Goal: Information Seeking & Learning: Check status

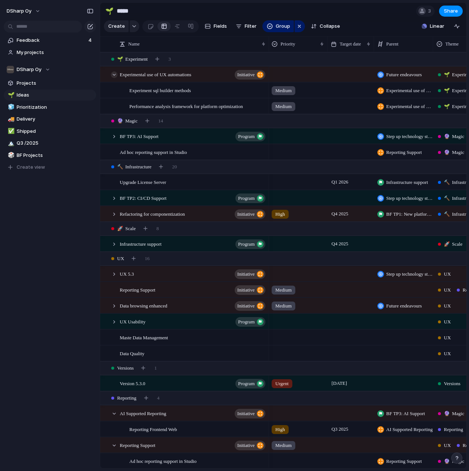
click at [114, 74] on div at bounding box center [114, 74] width 7 height 7
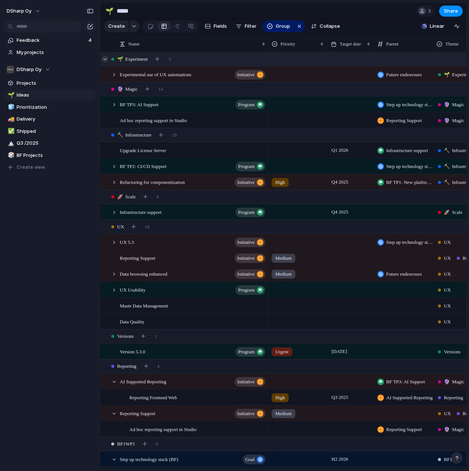
click at [105, 58] on div at bounding box center [105, 59] width 7 height 7
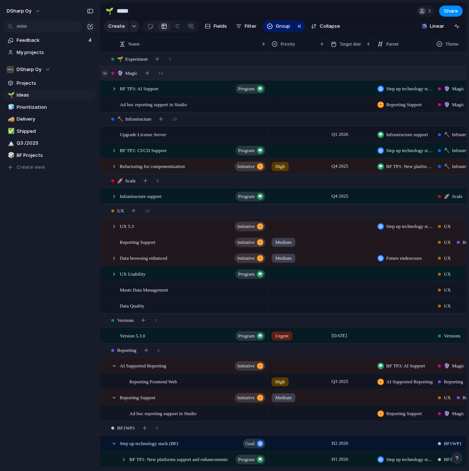
click at [105, 72] on div at bounding box center [105, 73] width 7 height 7
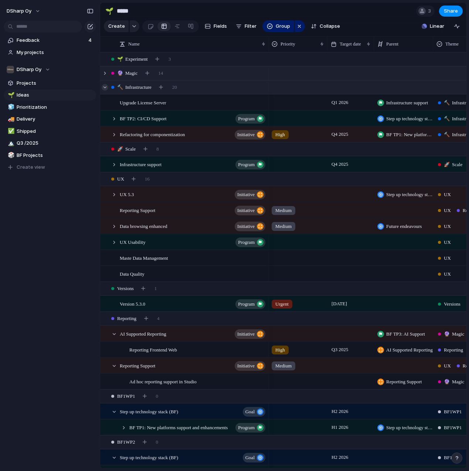
click at [105, 86] on div at bounding box center [105, 87] width 7 height 7
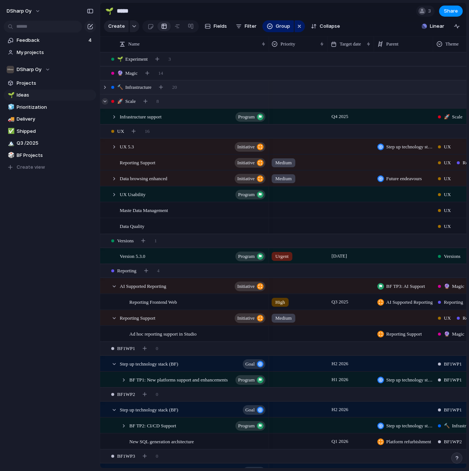
click at [105, 101] on div at bounding box center [105, 101] width 7 height 7
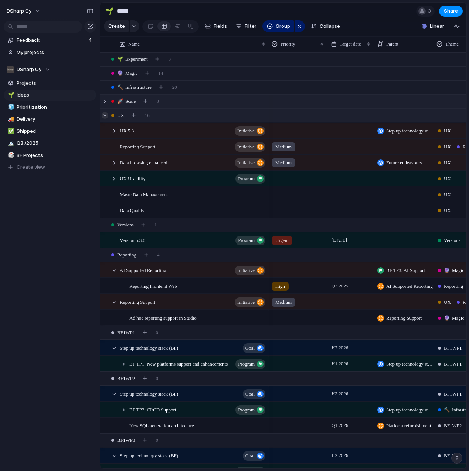
click at [105, 116] on div at bounding box center [105, 115] width 7 height 7
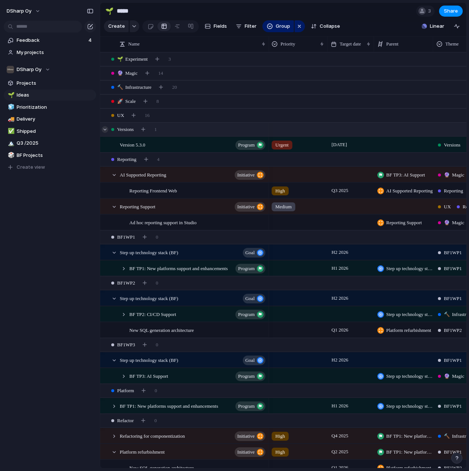
click at [105, 130] on div at bounding box center [105, 129] width 7 height 7
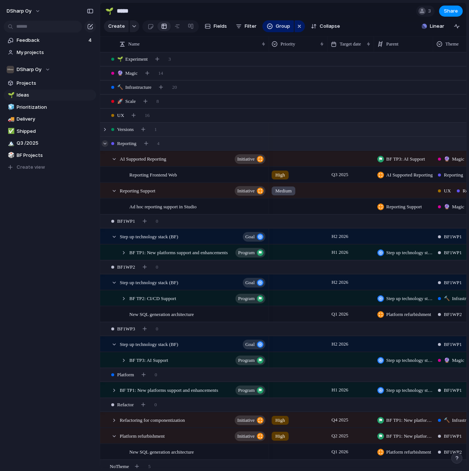
click at [105, 144] on div at bounding box center [105, 143] width 7 height 7
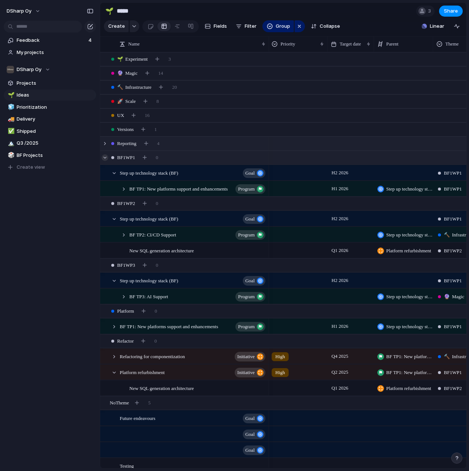
click at [105, 158] on div at bounding box center [105, 157] width 7 height 7
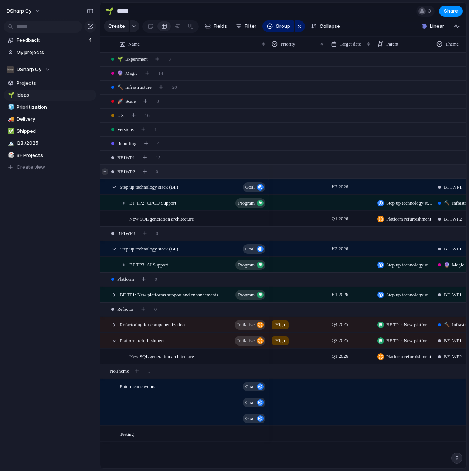
click at [107, 172] on div at bounding box center [105, 171] width 7 height 7
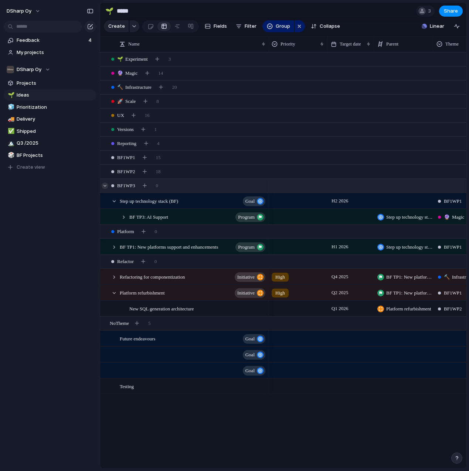
click at [104, 186] on div at bounding box center [105, 185] width 7 height 7
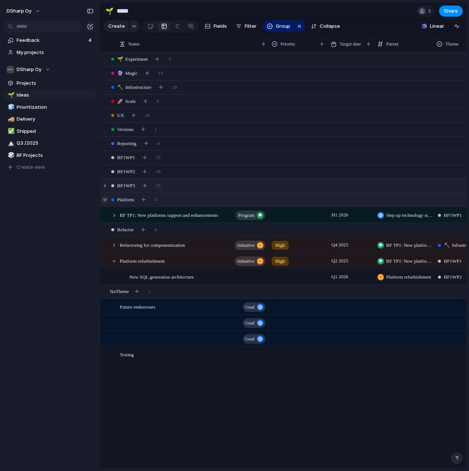
click at [104, 199] on div at bounding box center [105, 199] width 7 height 7
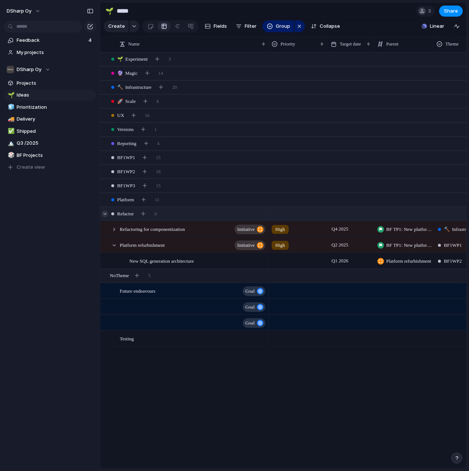
click at [104, 214] on div at bounding box center [105, 213] width 7 height 7
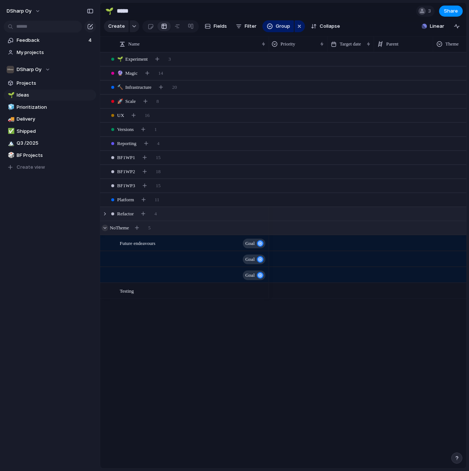
click at [105, 227] on div at bounding box center [105, 228] width 7 height 7
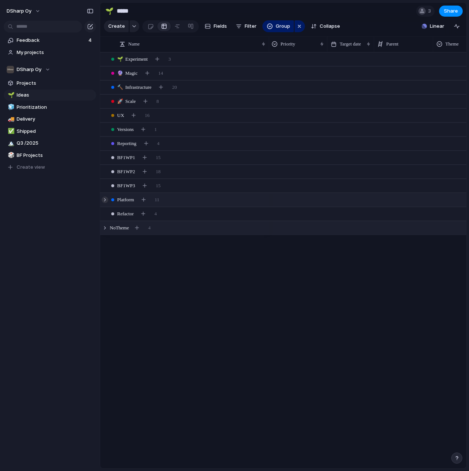
click at [107, 199] on div at bounding box center [105, 199] width 7 height 7
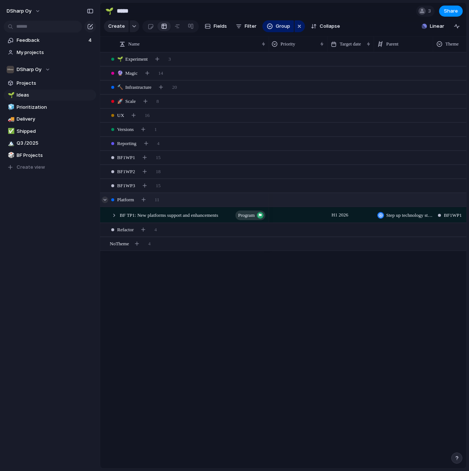
click at [107, 199] on div at bounding box center [105, 199] width 7 height 7
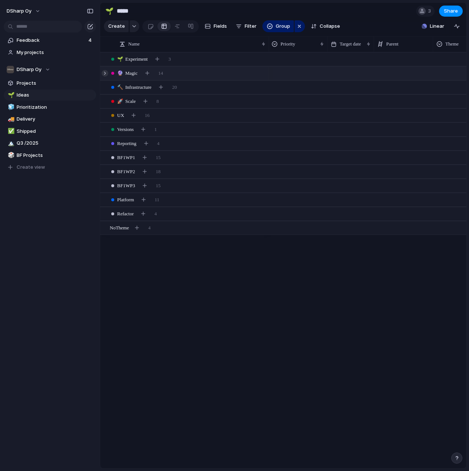
click at [106, 73] on div at bounding box center [105, 73] width 7 height 7
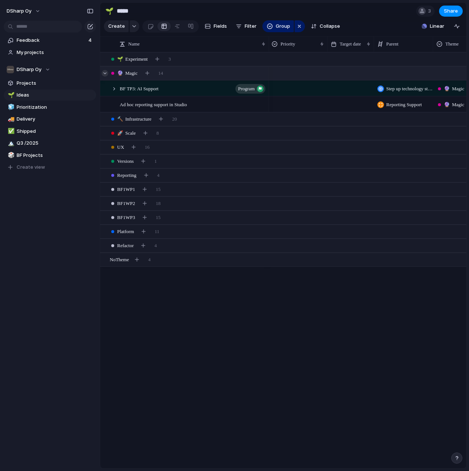
click at [106, 73] on div at bounding box center [105, 73] width 7 height 7
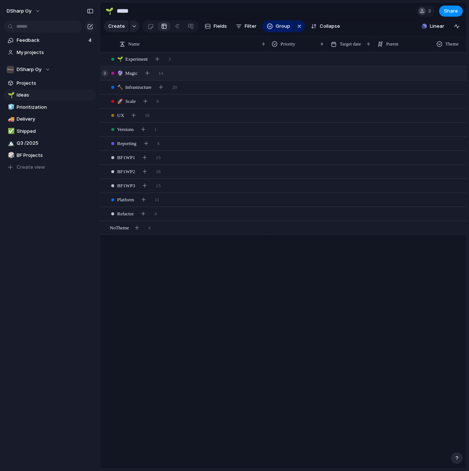
click at [106, 73] on div at bounding box center [105, 73] width 7 height 7
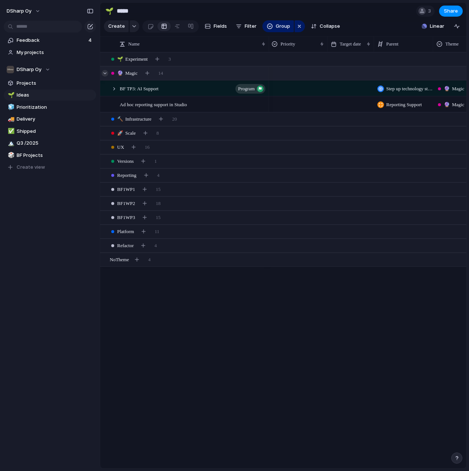
click at [105, 72] on div at bounding box center [105, 73] width 7 height 7
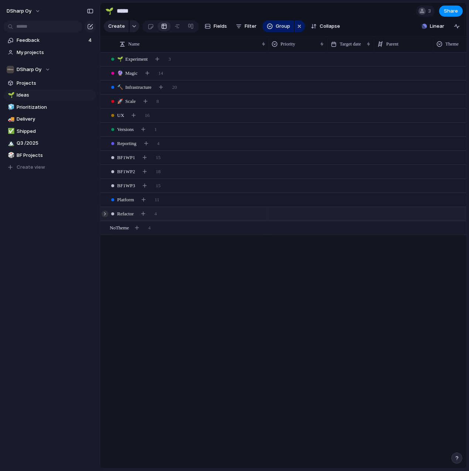
click at [107, 214] on div at bounding box center [105, 213] width 7 height 7
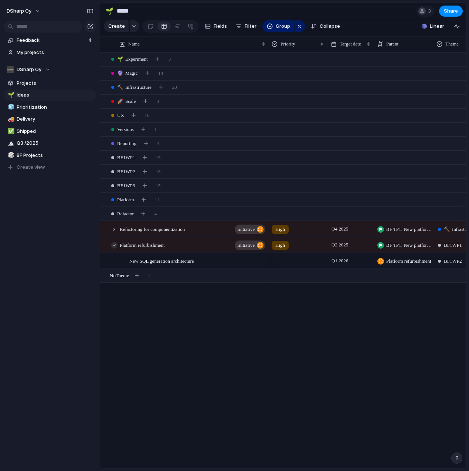
click at [114, 245] on div at bounding box center [114, 245] width 7 height 7
drag, startPoint x: 105, startPoint y: 214, endPoint x: 107, endPoint y: 207, distance: 6.8
click at [105, 214] on div at bounding box center [105, 213] width 7 height 7
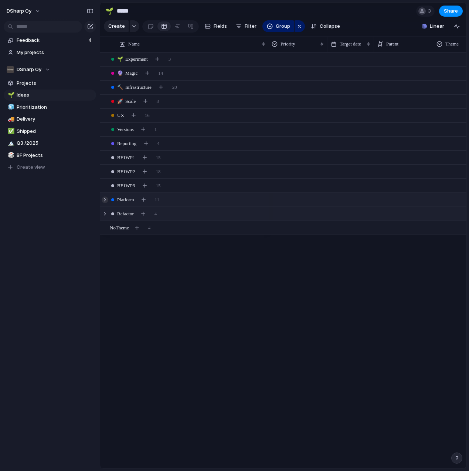
click at [105, 199] on div at bounding box center [105, 199] width 7 height 7
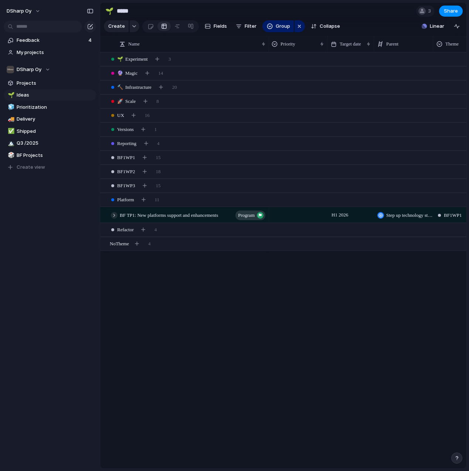
click at [117, 216] on div at bounding box center [114, 215] width 7 height 7
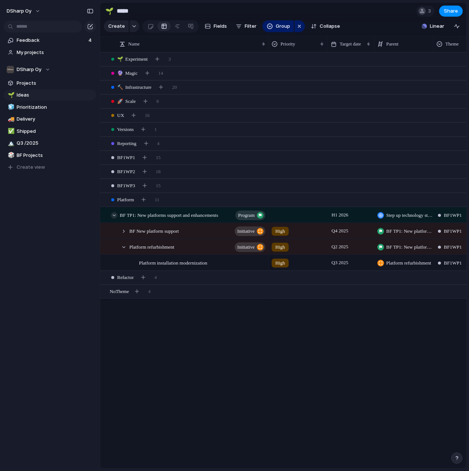
click at [116, 215] on div at bounding box center [114, 215] width 7 height 7
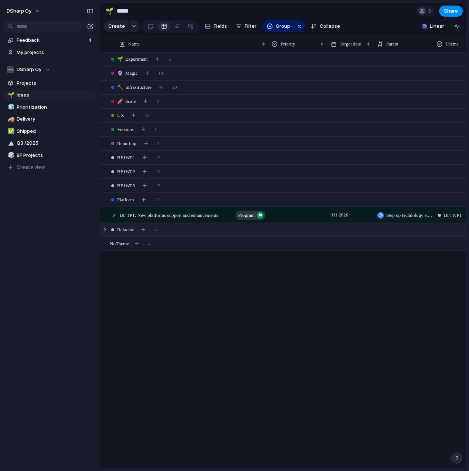
click at [112, 230] on div at bounding box center [112, 229] width 3 height 3
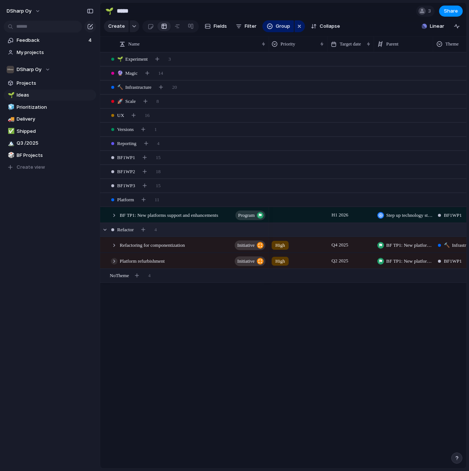
click at [114, 261] on div at bounding box center [114, 261] width 7 height 7
click at [114, 213] on div at bounding box center [114, 215] width 7 height 7
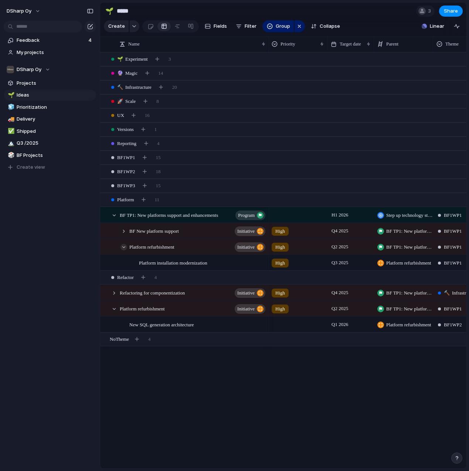
click at [124, 244] on div at bounding box center [124, 247] width 7 height 7
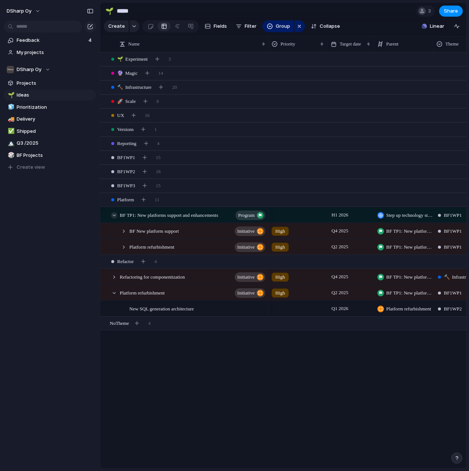
click at [115, 215] on div at bounding box center [114, 215] width 7 height 7
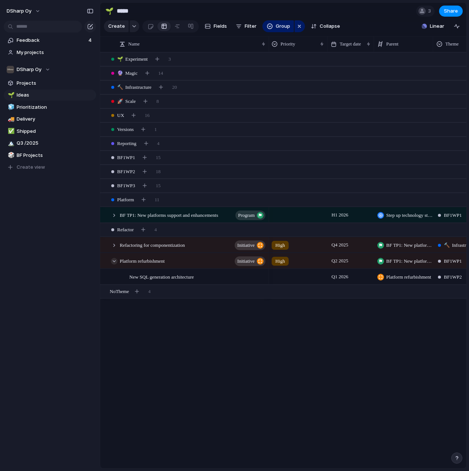
click at [114, 261] on div at bounding box center [114, 261] width 7 height 7
click at [105, 228] on div at bounding box center [105, 229] width 7 height 7
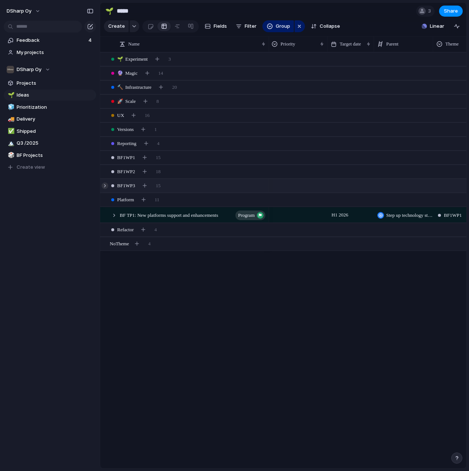
click at [106, 185] on div at bounding box center [105, 185] width 7 height 7
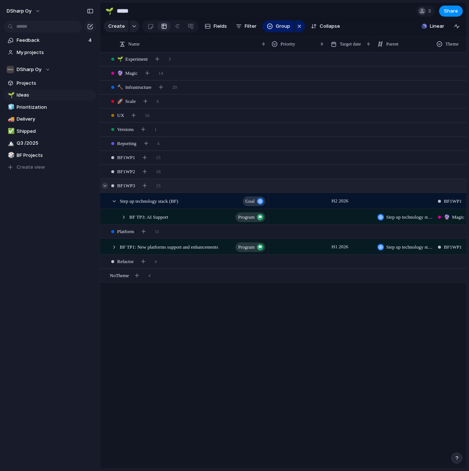
click at [106, 185] on div at bounding box center [105, 185] width 7 height 7
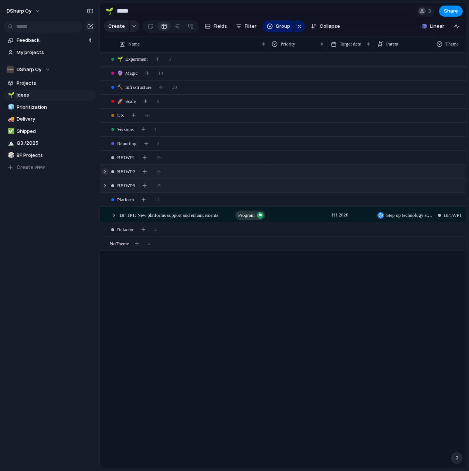
click at [105, 172] on div at bounding box center [105, 171] width 7 height 7
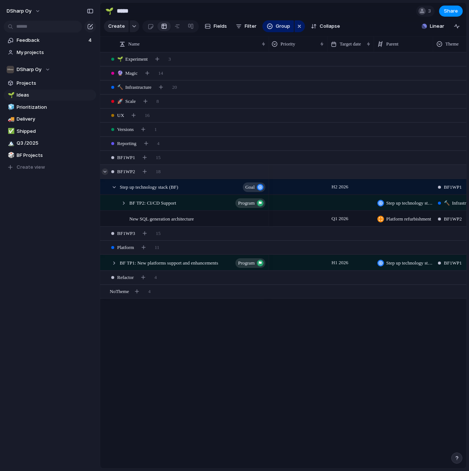
click at [105, 172] on div at bounding box center [105, 171] width 7 height 7
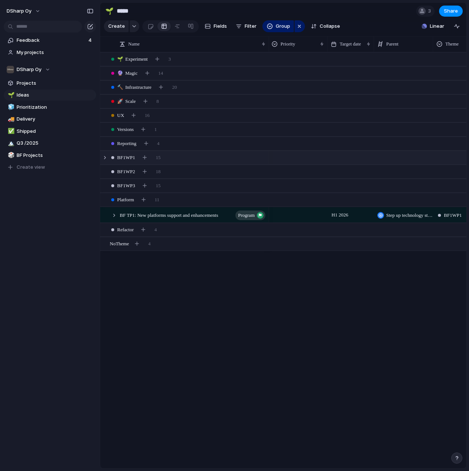
click at [102, 155] on div "BF1WP1 15" at bounding box center [284, 157] width 368 height 13
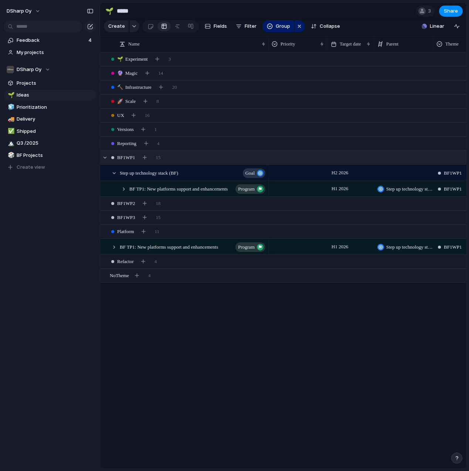
click at [102, 155] on div "BF1WP1 15" at bounding box center [284, 157] width 368 height 13
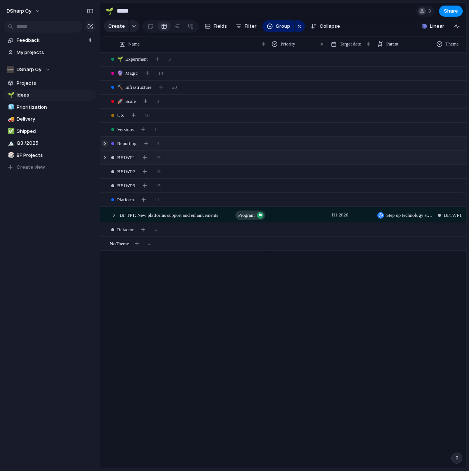
click at [103, 142] on div at bounding box center [105, 143] width 7 height 7
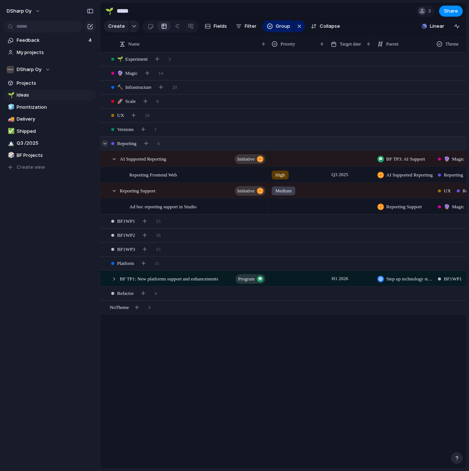
click at [103, 142] on div at bounding box center [105, 143] width 7 height 7
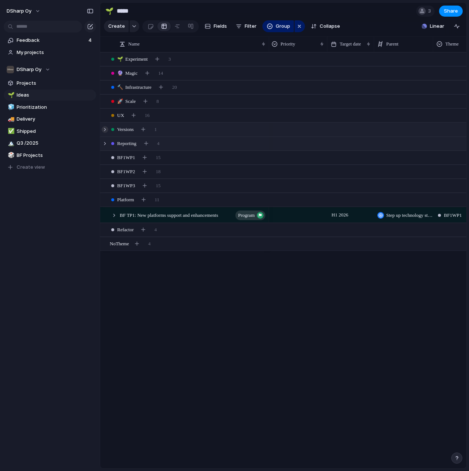
click at [105, 129] on div at bounding box center [105, 129] width 7 height 7
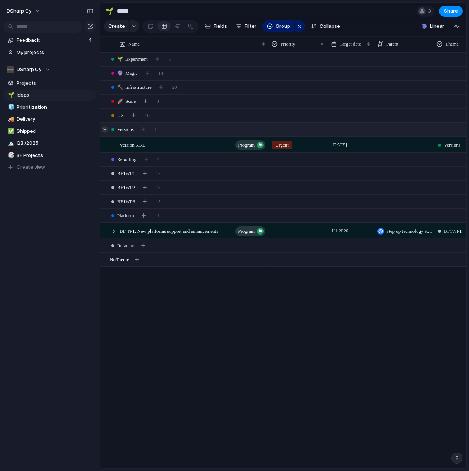
click at [105, 129] on div at bounding box center [105, 129] width 7 height 7
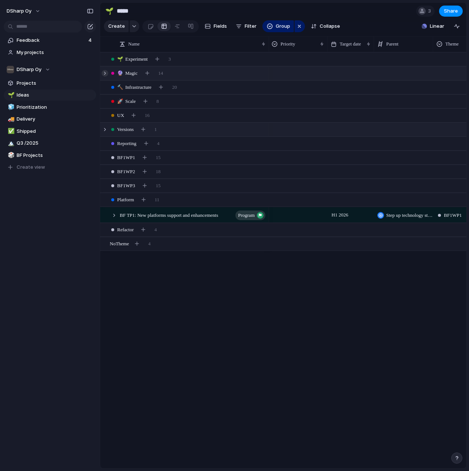
click at [105, 73] on div at bounding box center [105, 73] width 7 height 7
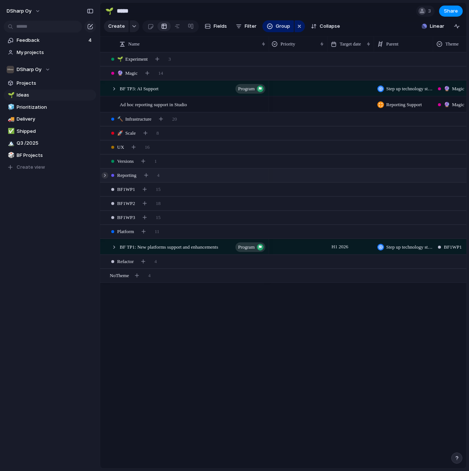
click at [105, 175] on div at bounding box center [105, 175] width 7 height 7
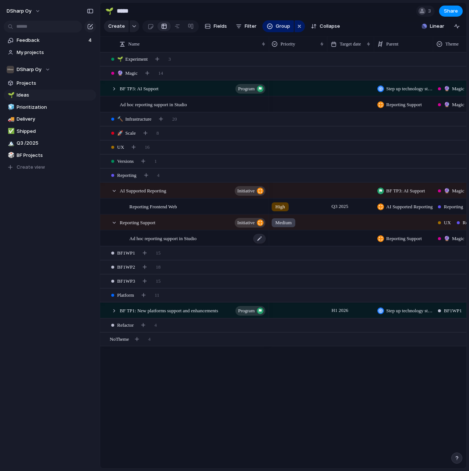
click at [172, 239] on span "Ad hoc reporting support in Studio" at bounding box center [162, 238] width 67 height 9
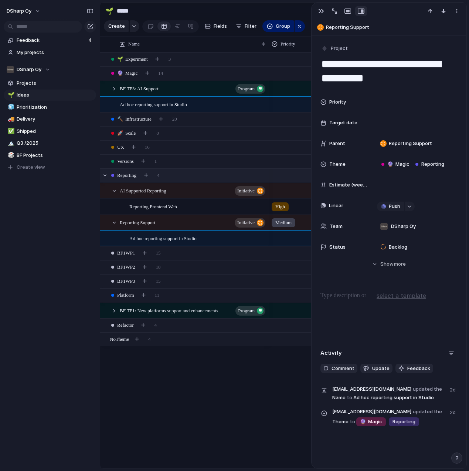
click at [132, 174] on span "Reporting" at bounding box center [126, 175] width 19 height 7
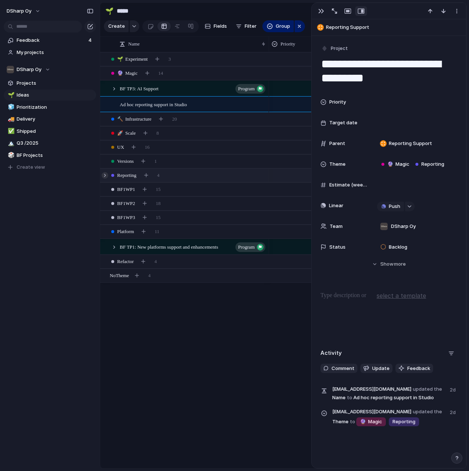
click at [104, 175] on div at bounding box center [105, 175] width 7 height 7
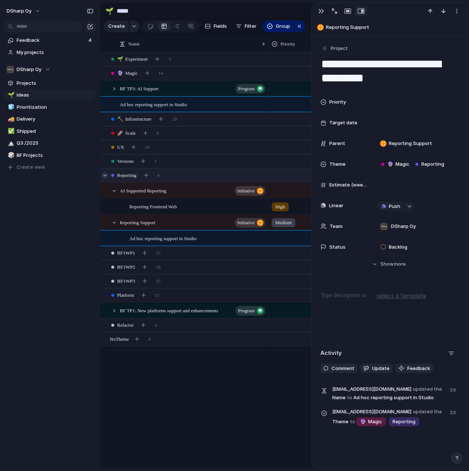
click at [103, 175] on div at bounding box center [105, 175] width 7 height 7
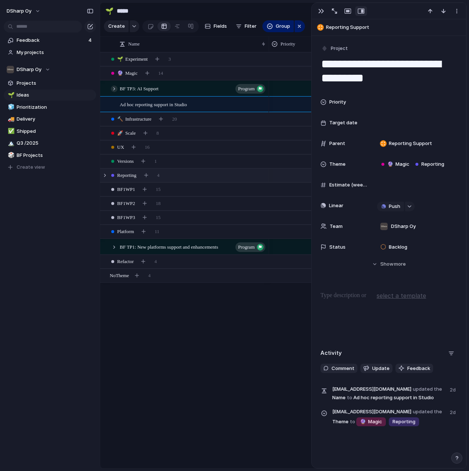
click at [114, 89] on div at bounding box center [114, 88] width 7 height 7
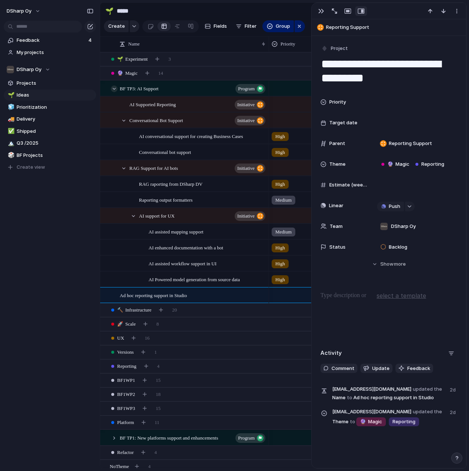
click at [113, 90] on div at bounding box center [114, 88] width 7 height 7
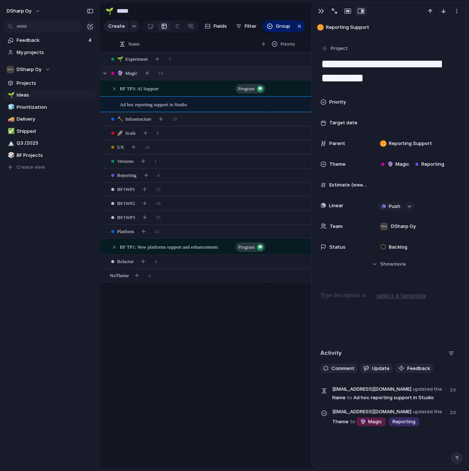
click at [108, 71] on div "🔮 Magic 14" at bounding box center [284, 73] width 368 height 13
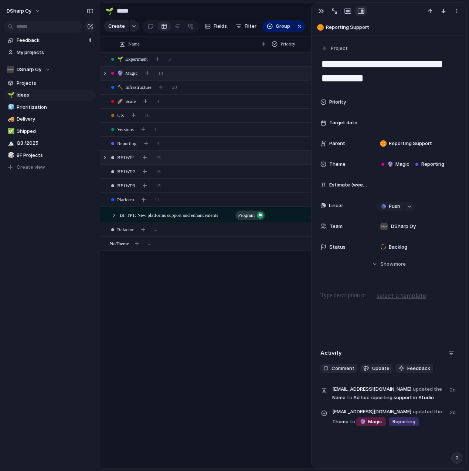
click at [126, 156] on span "BF1WP1" at bounding box center [126, 157] width 18 height 7
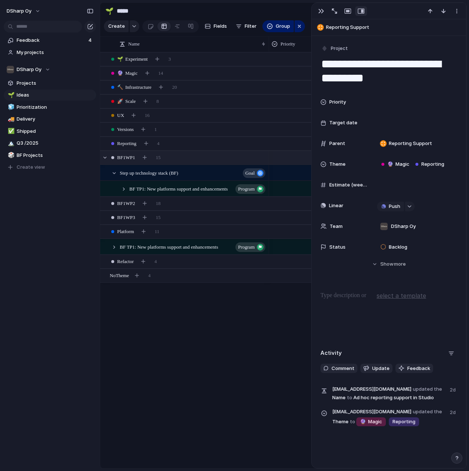
click at [211, 158] on div "BF1WP1 15" at bounding box center [284, 157] width 368 height 13
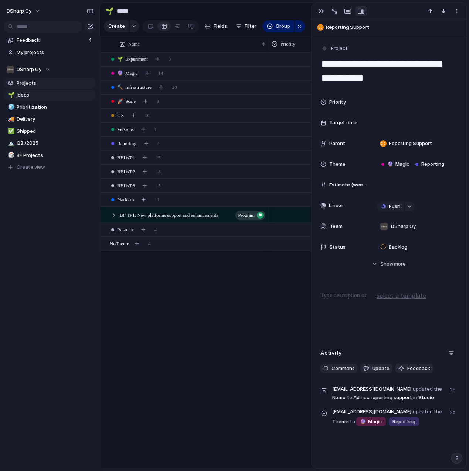
click at [24, 81] on span "Projects" at bounding box center [55, 83] width 77 height 7
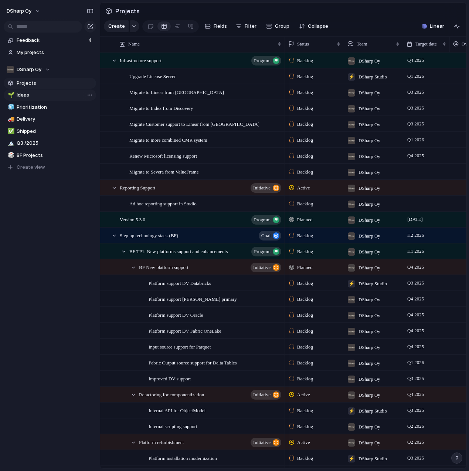
click at [24, 94] on span "Ideas" at bounding box center [55, 94] width 77 height 7
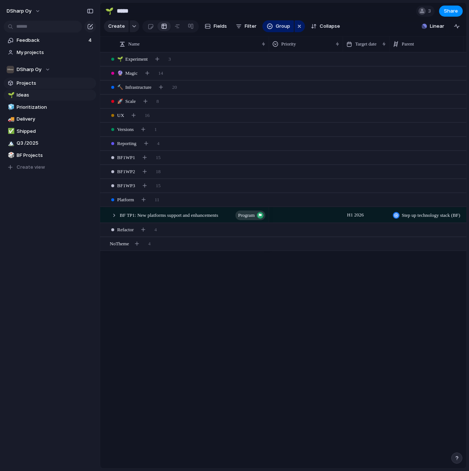
click at [24, 80] on span "Projects" at bounding box center [55, 83] width 77 height 7
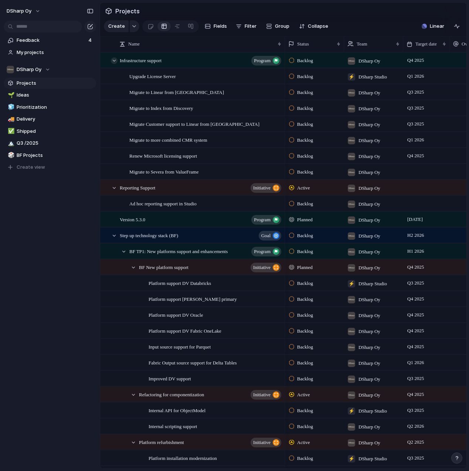
click at [115, 60] on div at bounding box center [114, 60] width 7 height 7
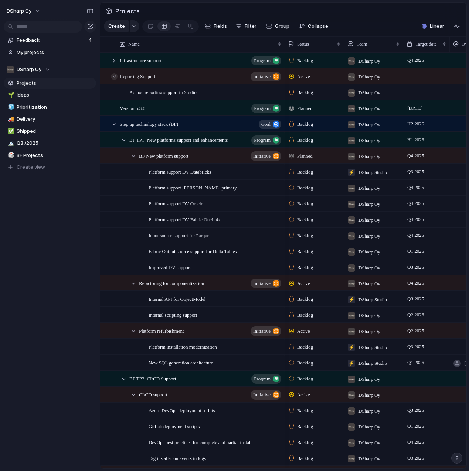
click at [114, 77] on div at bounding box center [114, 76] width 7 height 7
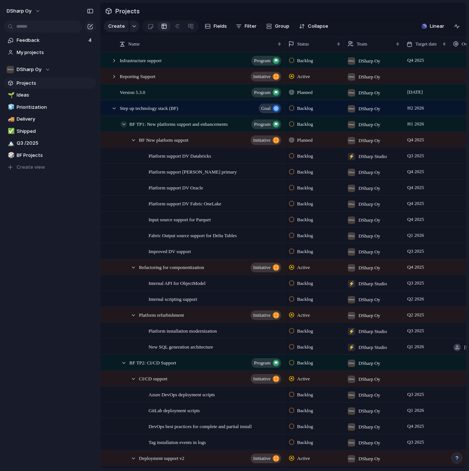
click at [124, 125] on div at bounding box center [124, 124] width 7 height 7
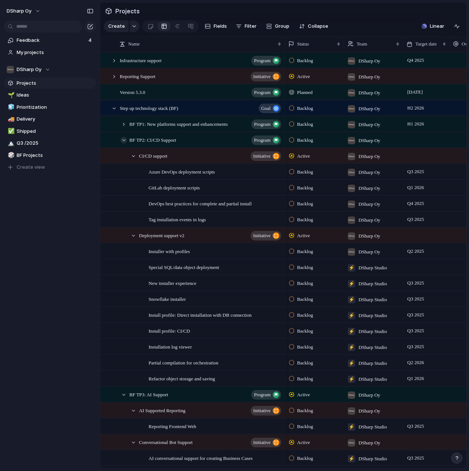
click at [123, 140] on div at bounding box center [124, 140] width 7 height 7
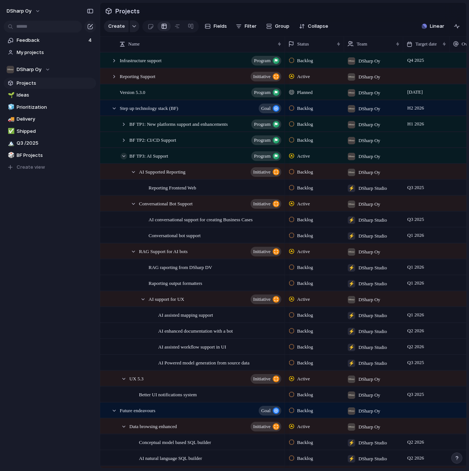
click at [121, 156] on div at bounding box center [124, 156] width 7 height 7
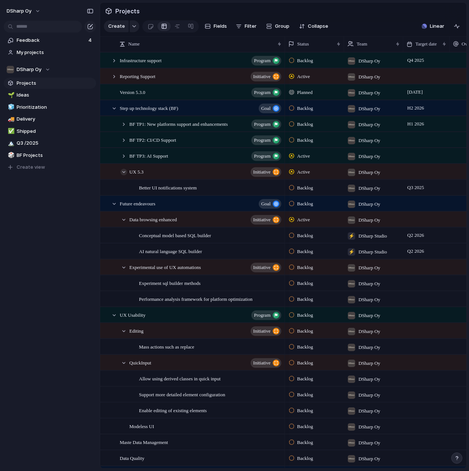
click at [122, 172] on div at bounding box center [124, 172] width 7 height 7
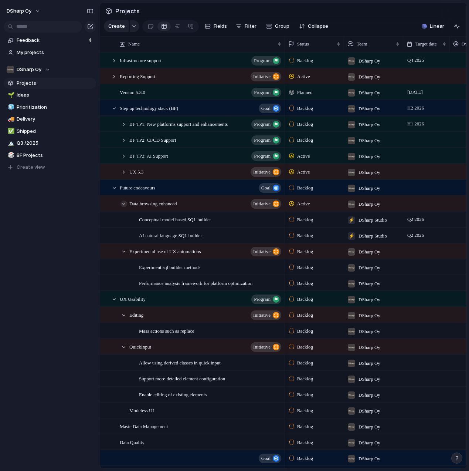
click at [126, 204] on div at bounding box center [124, 203] width 7 height 7
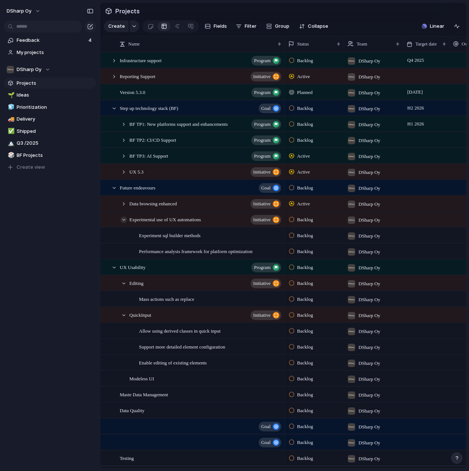
click at [127, 219] on div at bounding box center [124, 219] width 7 height 7
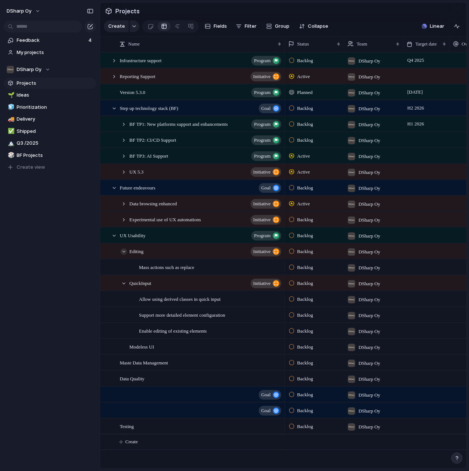
click at [123, 252] on div at bounding box center [124, 251] width 7 height 7
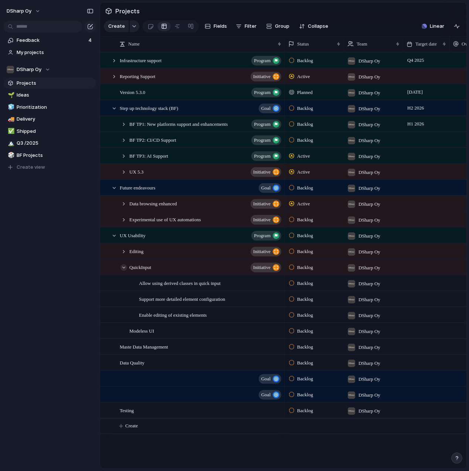
click at [124, 268] on div at bounding box center [124, 267] width 7 height 7
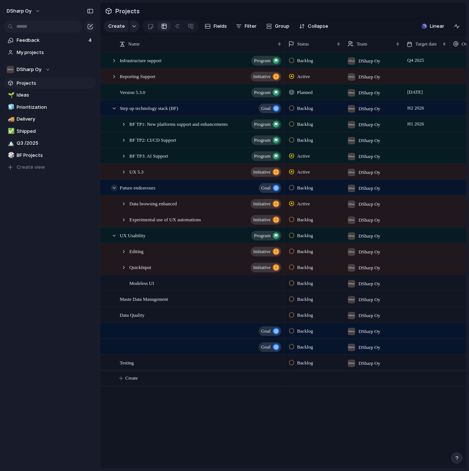
click at [114, 188] on div at bounding box center [114, 188] width 7 height 7
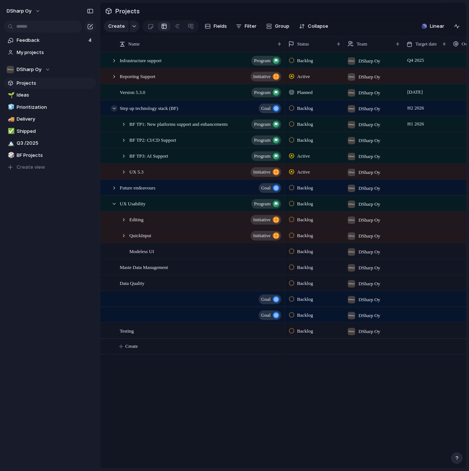
click at [115, 108] on div at bounding box center [114, 108] width 7 height 7
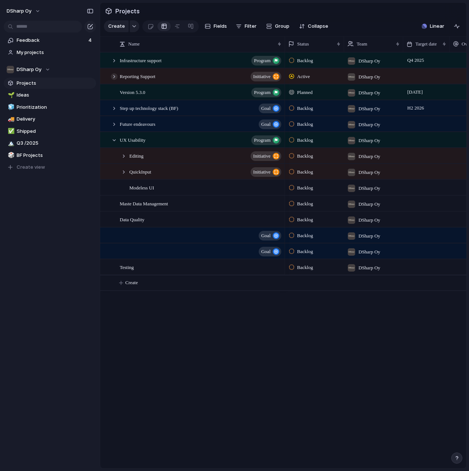
click at [113, 76] on div at bounding box center [114, 76] width 7 height 7
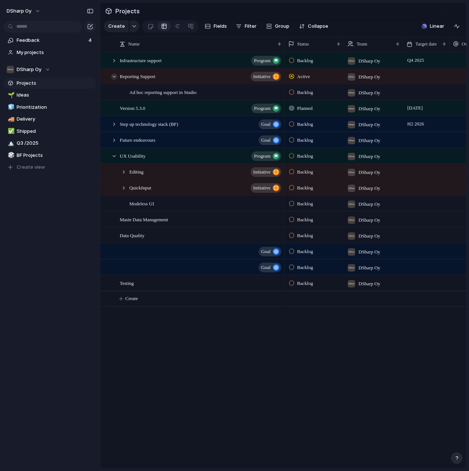
click at [113, 76] on div at bounding box center [114, 76] width 7 height 7
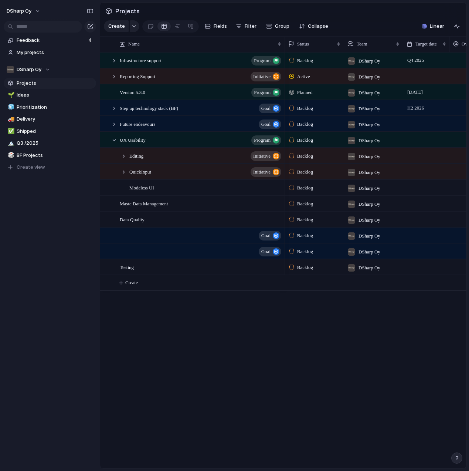
click at [25, 84] on span "Projects" at bounding box center [55, 83] width 77 height 7
click at [153, 77] on span "Reporting Support" at bounding box center [138, 76] width 36 height 9
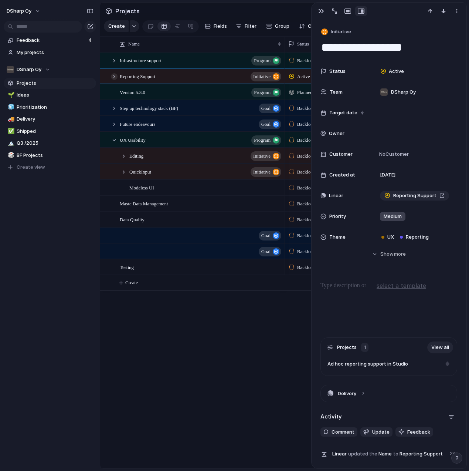
click at [114, 75] on div at bounding box center [114, 76] width 7 height 7
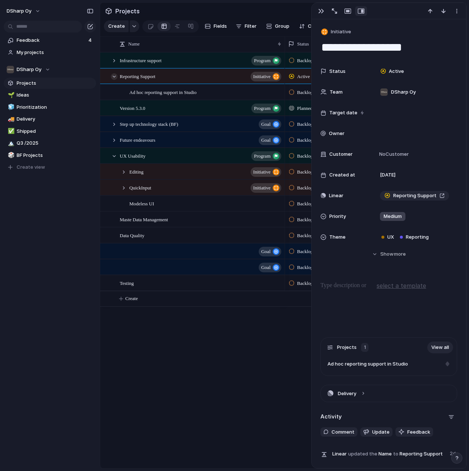
click at [114, 75] on div at bounding box center [114, 76] width 7 height 7
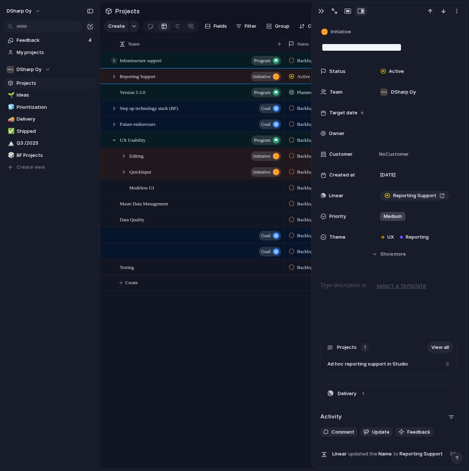
click at [115, 60] on div at bounding box center [114, 60] width 7 height 7
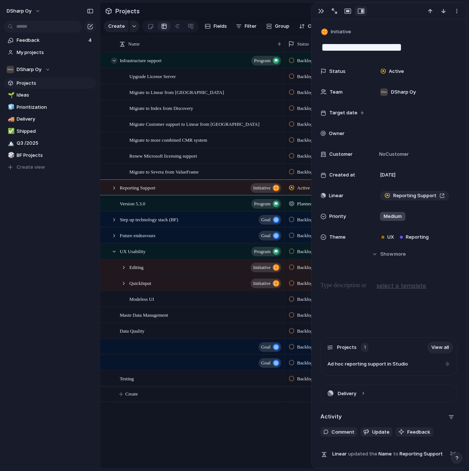
click at [115, 60] on div at bounding box center [114, 60] width 7 height 7
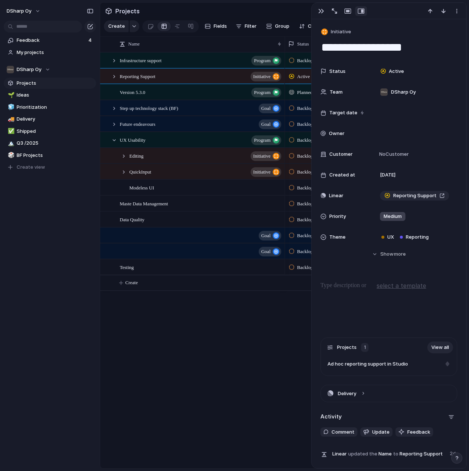
click at [26, 79] on link "Projects" at bounding box center [50, 83] width 92 height 11
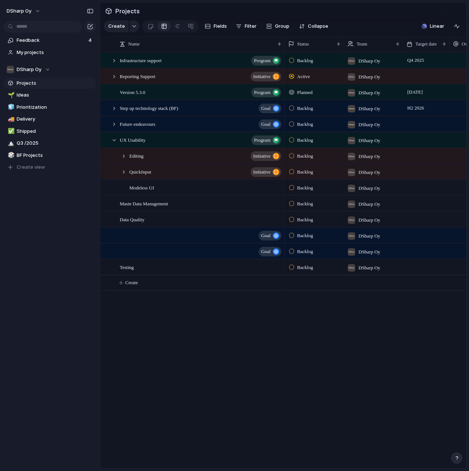
click at [28, 82] on span "Projects" at bounding box center [55, 83] width 77 height 7
click at [20, 94] on span "Ideas" at bounding box center [55, 94] width 77 height 7
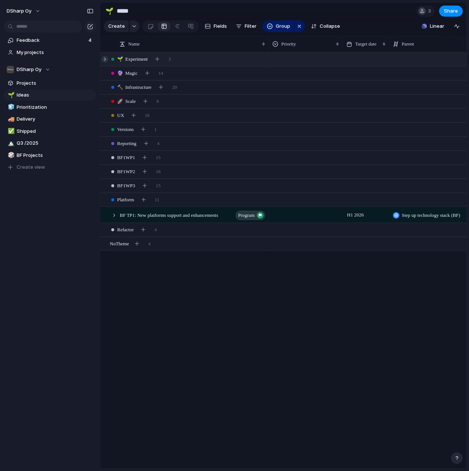
click at [105, 58] on div at bounding box center [105, 59] width 7 height 7
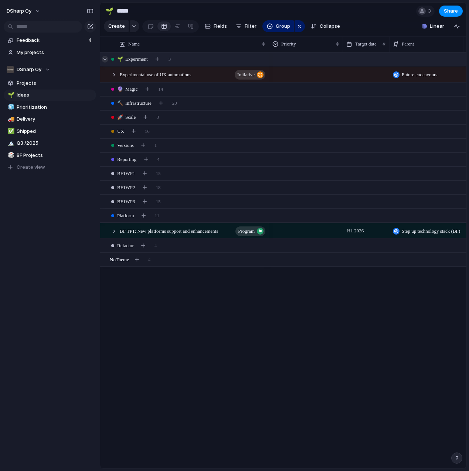
click at [105, 58] on div at bounding box center [105, 59] width 7 height 7
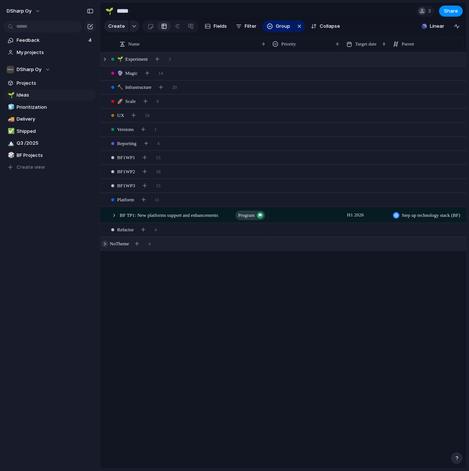
click at [104, 243] on div at bounding box center [105, 243] width 7 height 7
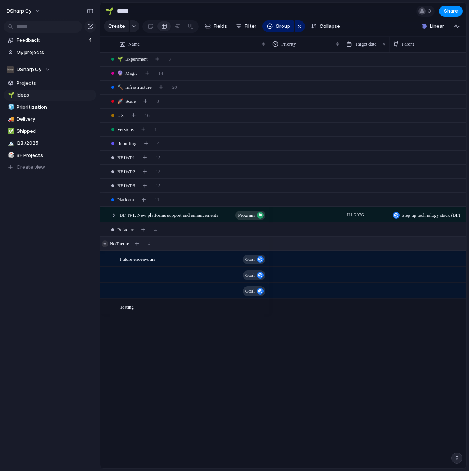
click at [104, 243] on div at bounding box center [105, 243] width 7 height 7
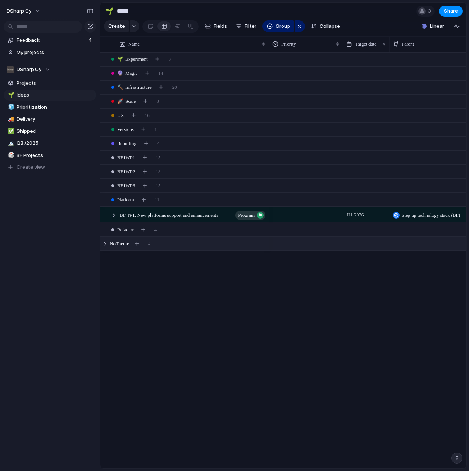
click at [122, 243] on span "No Theme" at bounding box center [119, 243] width 19 height 7
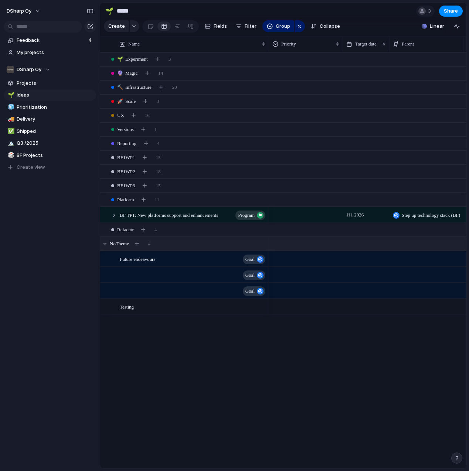
click at [122, 243] on span "No Theme" at bounding box center [119, 243] width 19 height 7
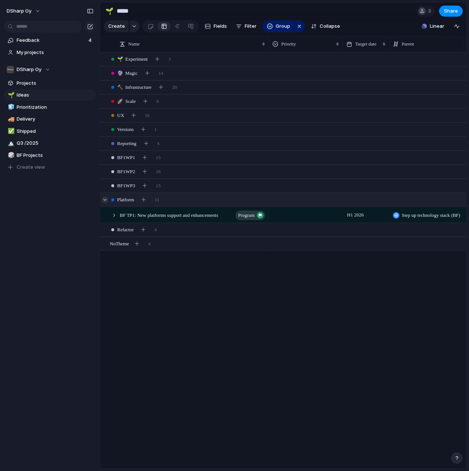
click at [105, 200] on div at bounding box center [105, 199] width 7 height 7
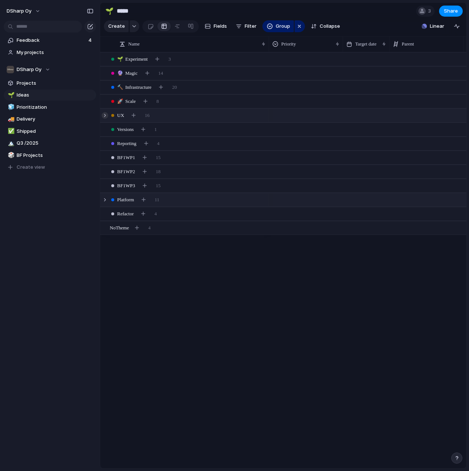
click at [106, 115] on div at bounding box center [105, 115] width 7 height 7
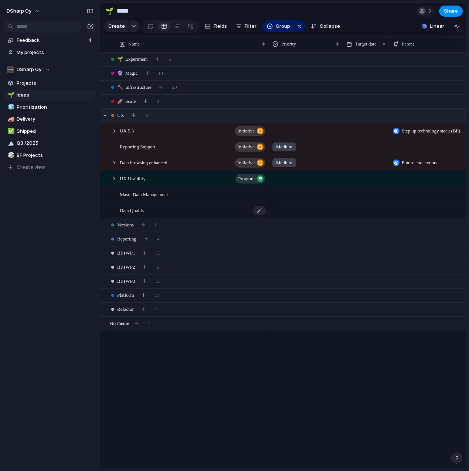
click at [142, 210] on span "Data Quality" at bounding box center [132, 210] width 25 height 9
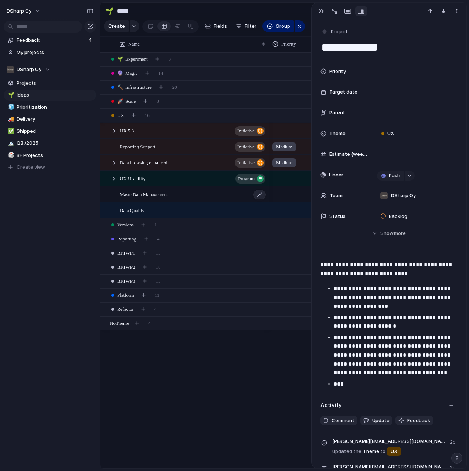
click at [167, 196] on span "Maste Data Management" at bounding box center [144, 194] width 48 height 9
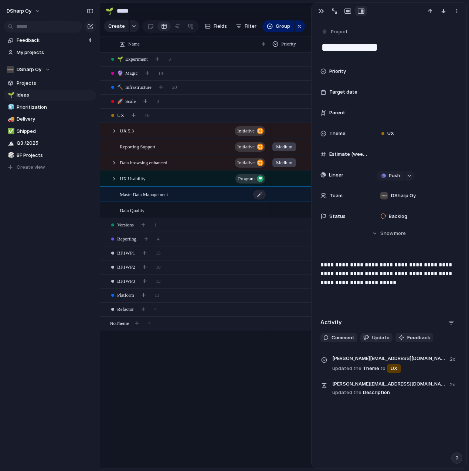
click at [164, 195] on span "Maste Data Management" at bounding box center [144, 194] width 48 height 9
click at [408, 283] on p "**********" at bounding box center [389, 273] width 137 height 27
click at [105, 73] on div at bounding box center [105, 73] width 7 height 7
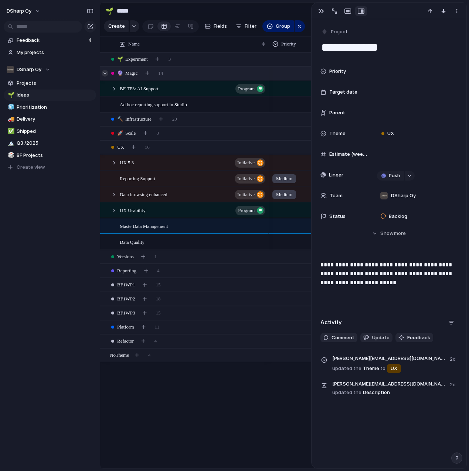
click at [102, 72] on div at bounding box center [105, 73] width 7 height 7
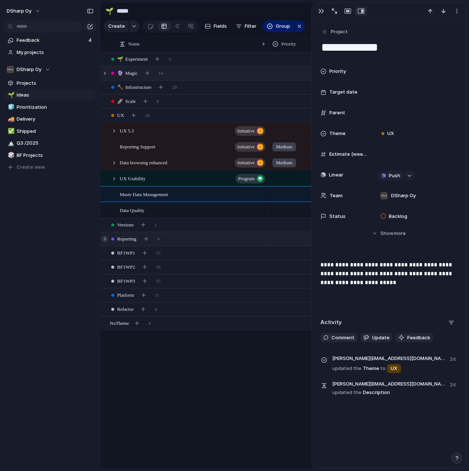
click at [107, 238] on div at bounding box center [105, 239] width 7 height 7
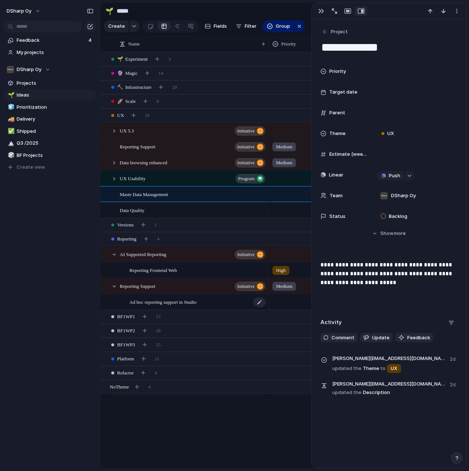
click at [170, 303] on span "Ad hoc reporting support in Studio" at bounding box center [162, 301] width 67 height 9
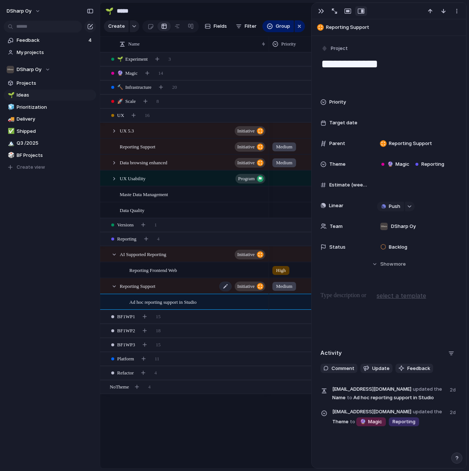
click at [247, 282] on span "initiative" at bounding box center [245, 286] width 17 height 10
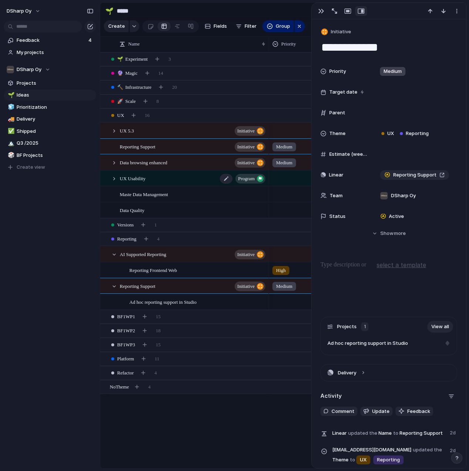
click at [243, 180] on span "program" at bounding box center [246, 178] width 17 height 10
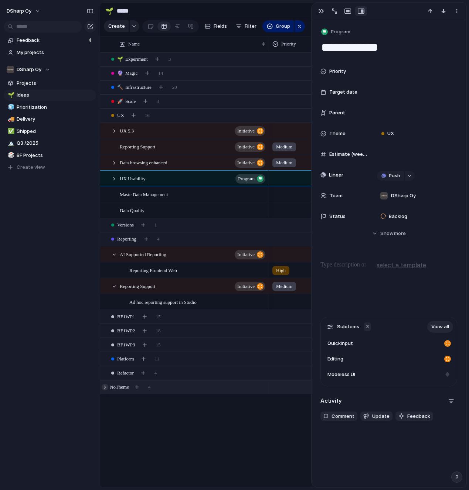
click at [106, 386] on div at bounding box center [105, 387] width 7 height 7
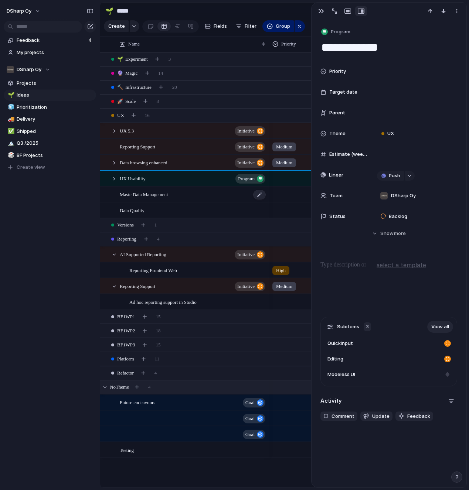
click at [146, 194] on span "Maste Data Management" at bounding box center [144, 194] width 48 height 9
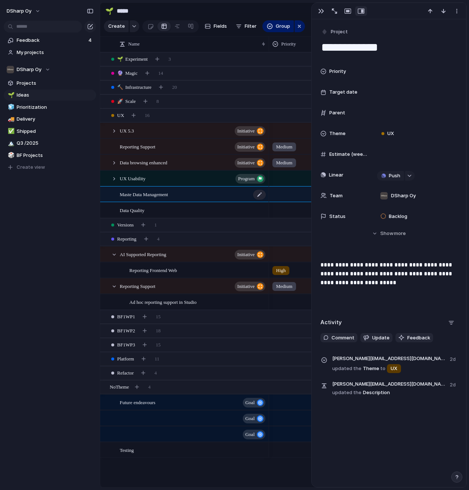
click at [146, 194] on span "Maste Data Management" at bounding box center [144, 194] width 48 height 9
click at [411, 175] on div "button" at bounding box center [409, 175] width 5 height 3
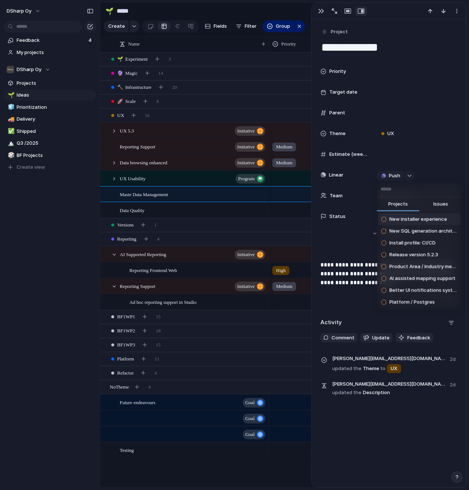
click at [443, 203] on span "Issues" at bounding box center [440, 203] width 15 height 7
drag, startPoint x: 400, startPoint y: 202, endPoint x: 436, endPoint y: 203, distance: 35.9
click at [436, 203] on div "Projects Issues" at bounding box center [419, 204] width 85 height 15
click at [410, 191] on input "text" at bounding box center [419, 189] width 85 height 15
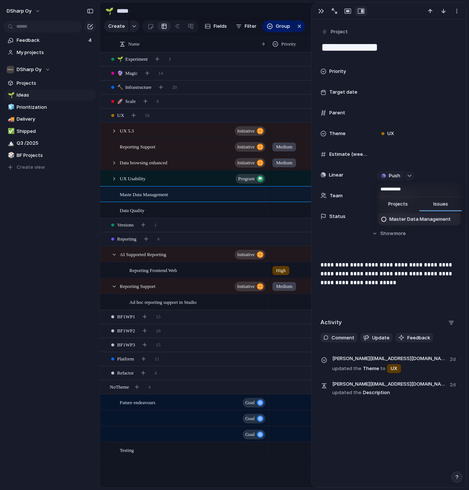
type input "**********"
click at [404, 219] on span "Master Data Management" at bounding box center [420, 219] width 61 height 7
click at [406, 175] on span "Open in Linear" at bounding box center [410, 174] width 32 height 7
click at [145, 210] on span "Data Quality" at bounding box center [132, 210] width 25 height 9
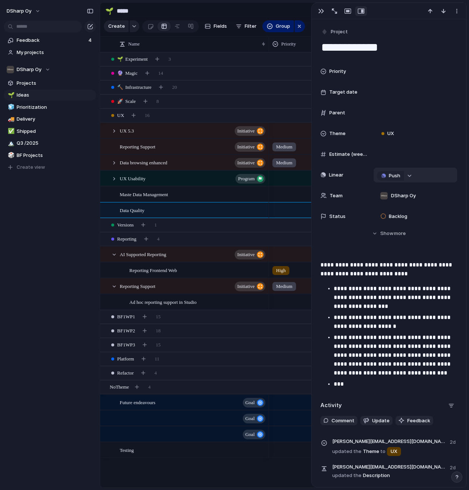
click at [411, 175] on div "button" at bounding box center [409, 175] width 5 height 3
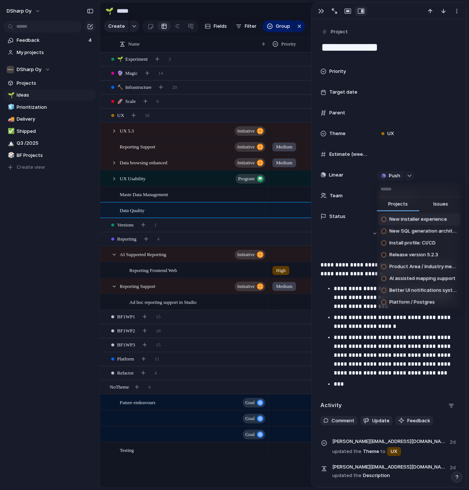
click at [444, 204] on span "Issues" at bounding box center [440, 203] width 15 height 7
click at [406, 187] on input "text" at bounding box center [419, 189] width 85 height 15
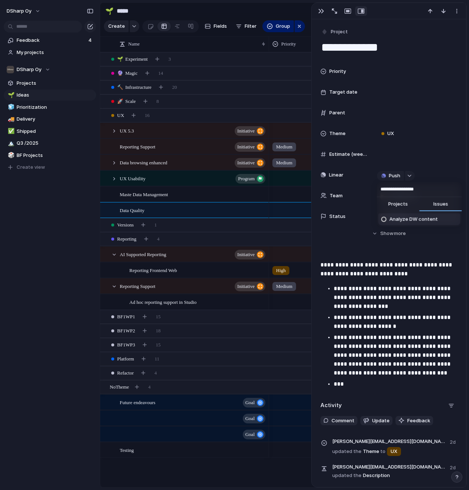
type input "**********"
click at [385, 219] on div at bounding box center [384, 219] width 5 height 5
